Goal: Transaction & Acquisition: Purchase product/service

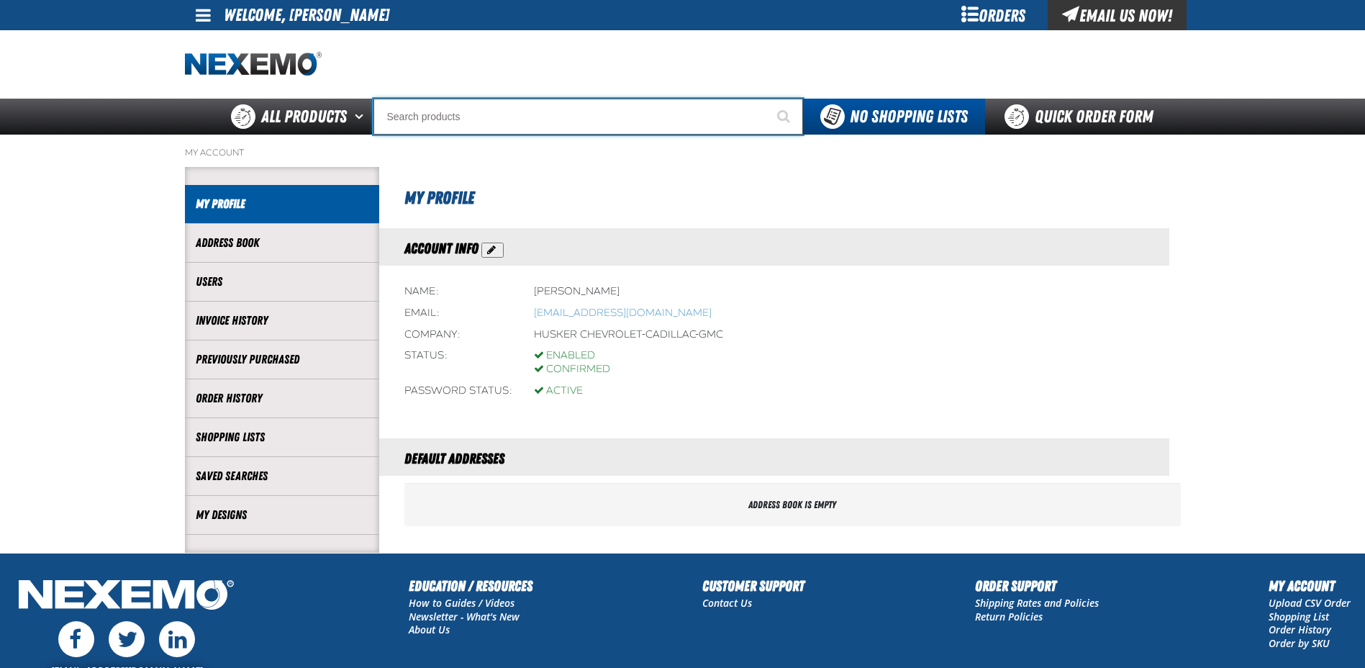
click at [660, 107] on input "Search" at bounding box center [588, 117] width 430 height 36
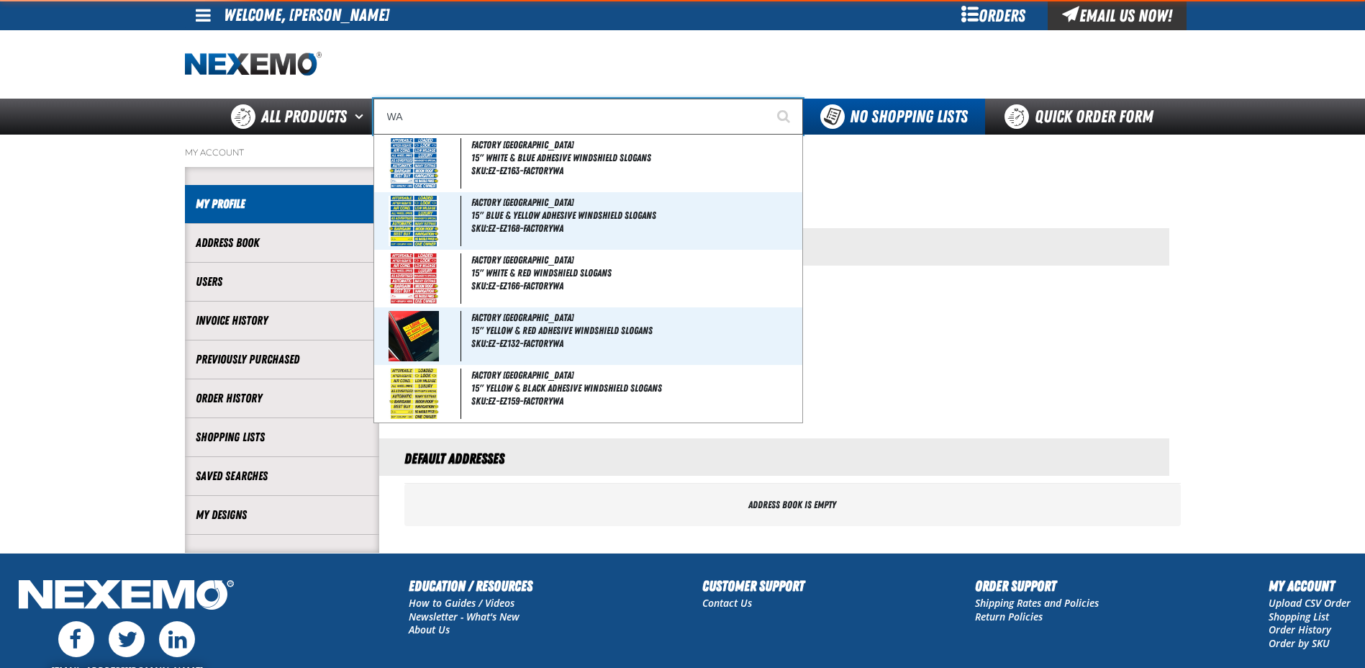
type input "WAS"
type input "WAS NOW"
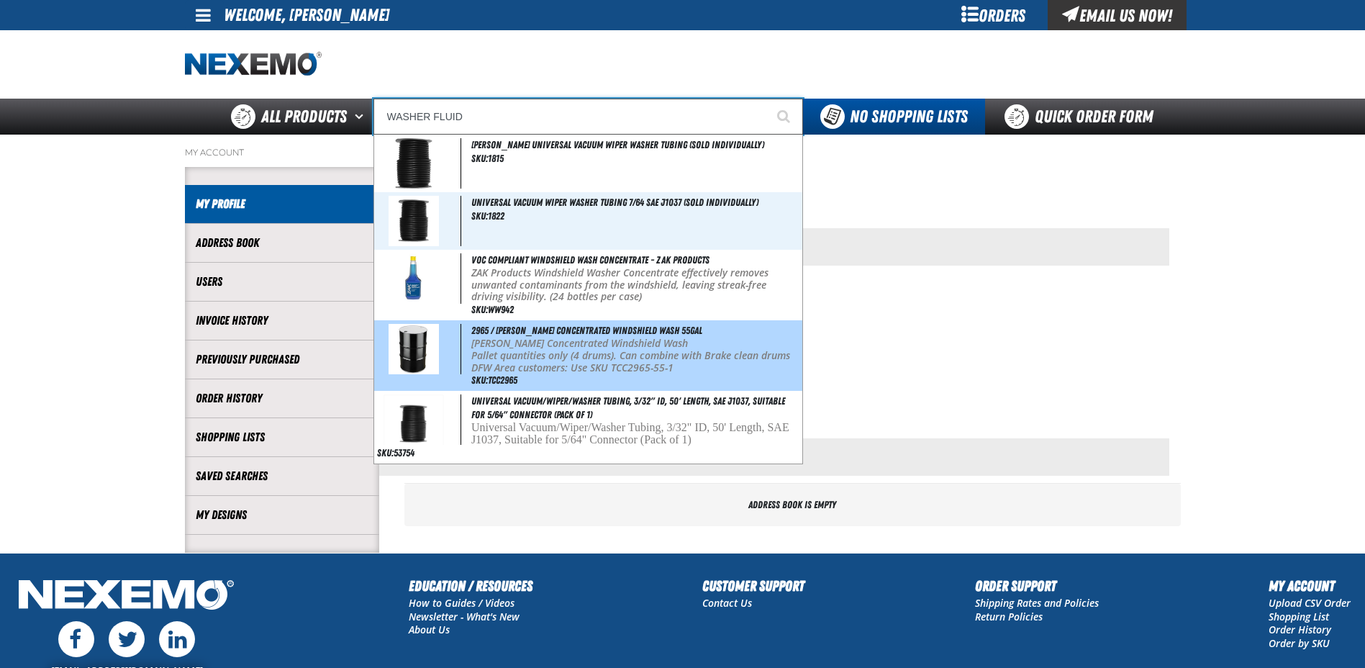
click at [517, 359] on b "Pallet quantities only (4 drums). Can combine with Brake clean drums" at bounding box center [630, 355] width 319 height 14
type input "2965 / [PERSON_NAME] Concentrated Windshield Wash 55gal"
